Goal: Subscribe to service/newsletter

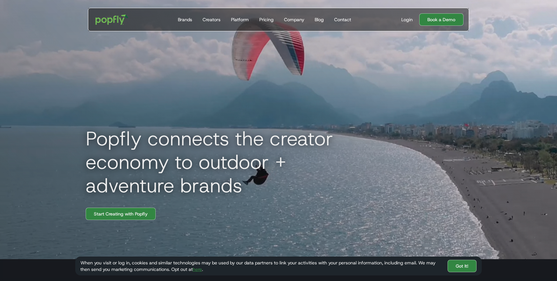
scroll to position [18, 0]
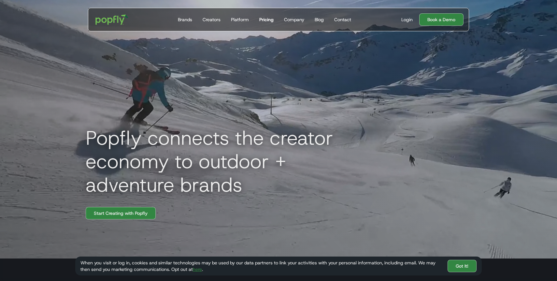
click at [263, 21] on div "Pricing" at bounding box center [266, 19] width 14 height 7
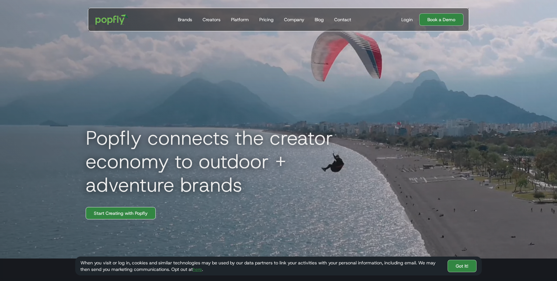
click at [137, 213] on link "Start Creating with Popfly" at bounding box center [121, 213] width 70 height 12
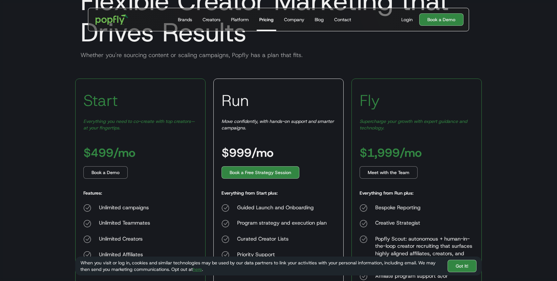
scroll to position [56, 0]
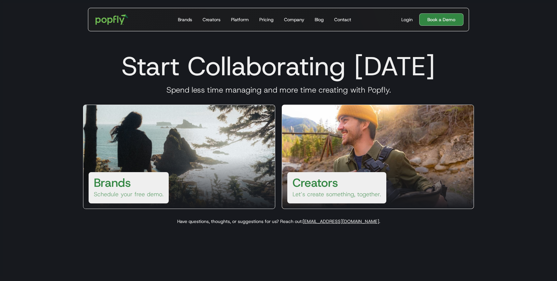
click at [362, 176] on div "Creators Let’s create something, together." at bounding box center [336, 187] width 99 height 31
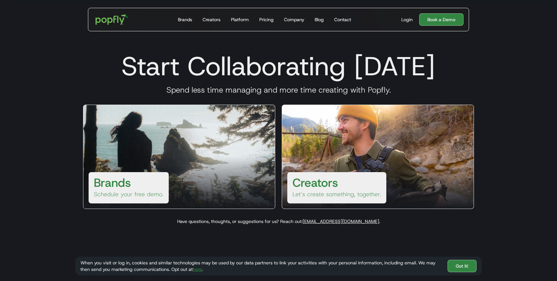
click at [324, 178] on h3 "Creators" at bounding box center [316, 183] width 46 height 16
